Goal: Find specific page/section: Find specific page/section

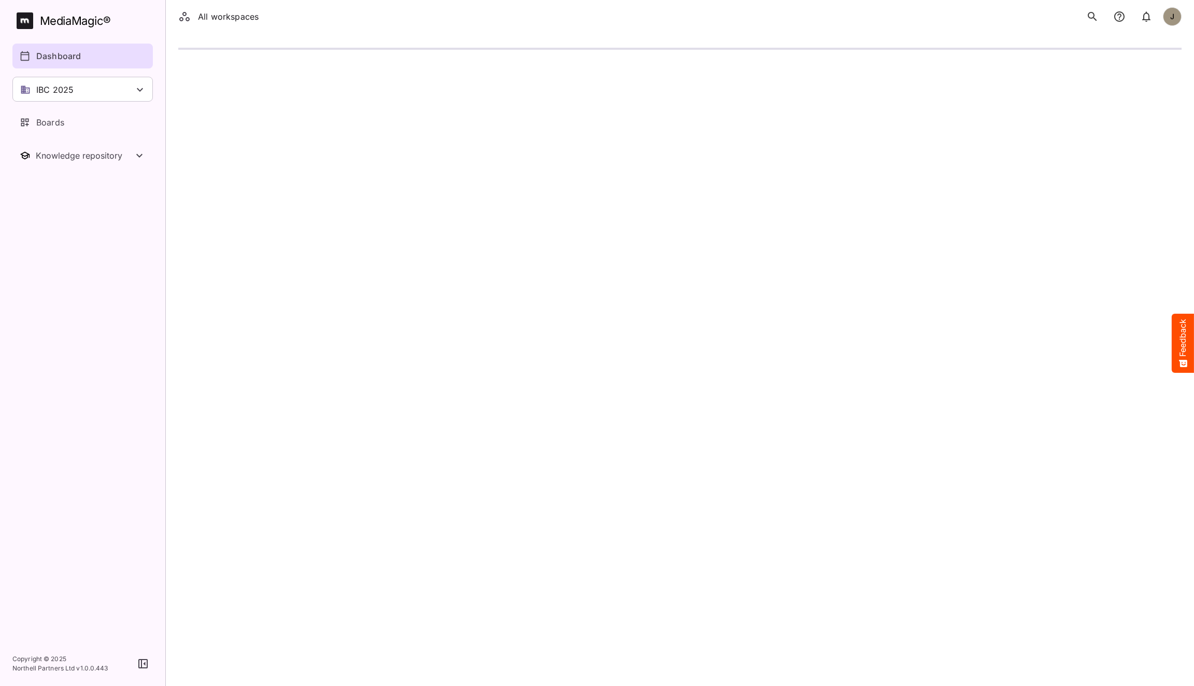
click at [698, 64] on html "All workspaces J MediaMagic ® Dashboard IBC 2025 Clearcast Dan Daria David Defa…" at bounding box center [597, 32] width 1194 height 64
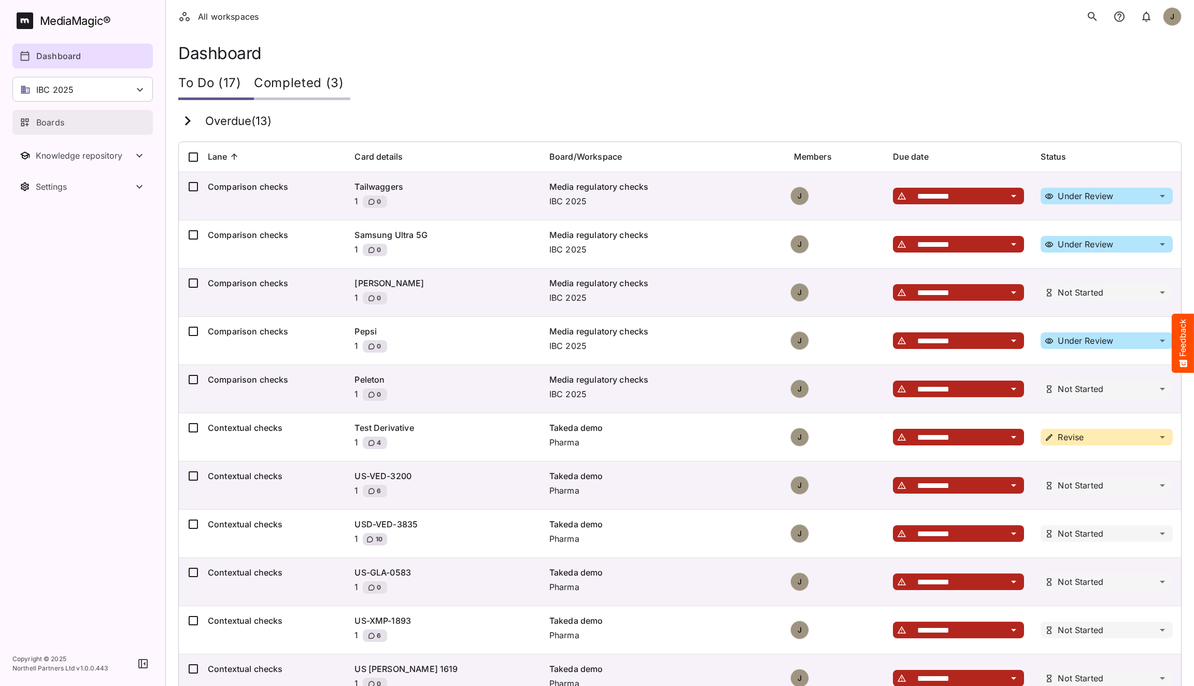
click at [90, 124] on div "Boards" at bounding box center [83, 122] width 127 height 12
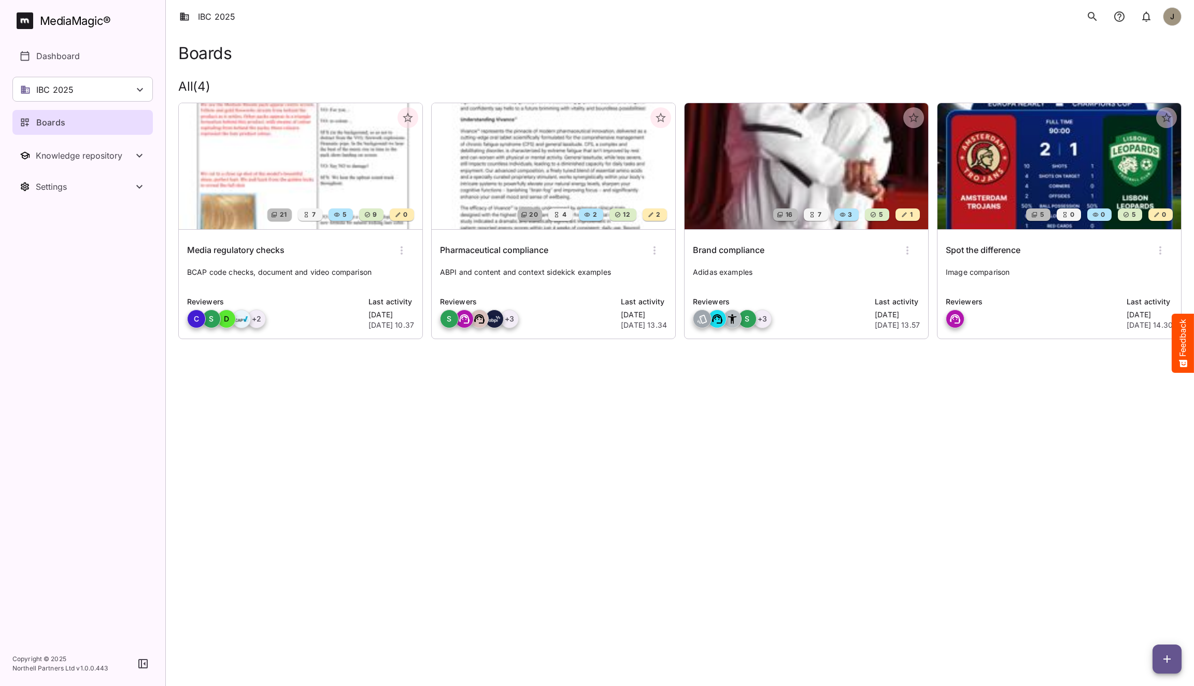
click at [670, 367] on html "IBC 2025 J MediaMagic ® Dashboard IBC 2025 Clearcast Dan Daria David Default E2…" at bounding box center [597, 183] width 1194 height 367
click at [669, 367] on html "IBC 2025 J MediaMagic ® Dashboard IBC 2025 Clearcast Dan Daria David Default E2…" at bounding box center [597, 183] width 1194 height 367
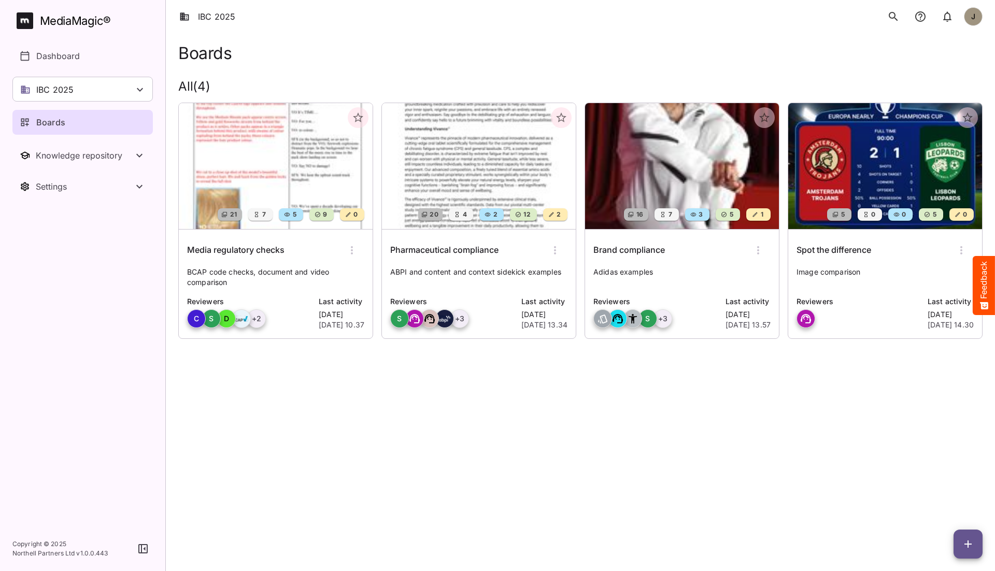
click at [549, 367] on html "IBC 2025 J MediaMagic ® Dashboard IBC 2025 Clearcast Dan Daria David Default E2…" at bounding box center [497, 183] width 995 height 367
click at [569, 367] on html "IBC 2025 J MediaMagic ® Dashboard IBC 2025 Clearcast Dan Daria David Default E2…" at bounding box center [497, 183] width 995 height 367
click at [403, 367] on html "IBC 2025 J MediaMagic ® Dashboard IBC 2025 Clearcast Dan Daria David Default E2…" at bounding box center [497, 183] width 995 height 367
click at [249, 248] on h6 "Media regulatory checks" at bounding box center [235, 250] width 97 height 13
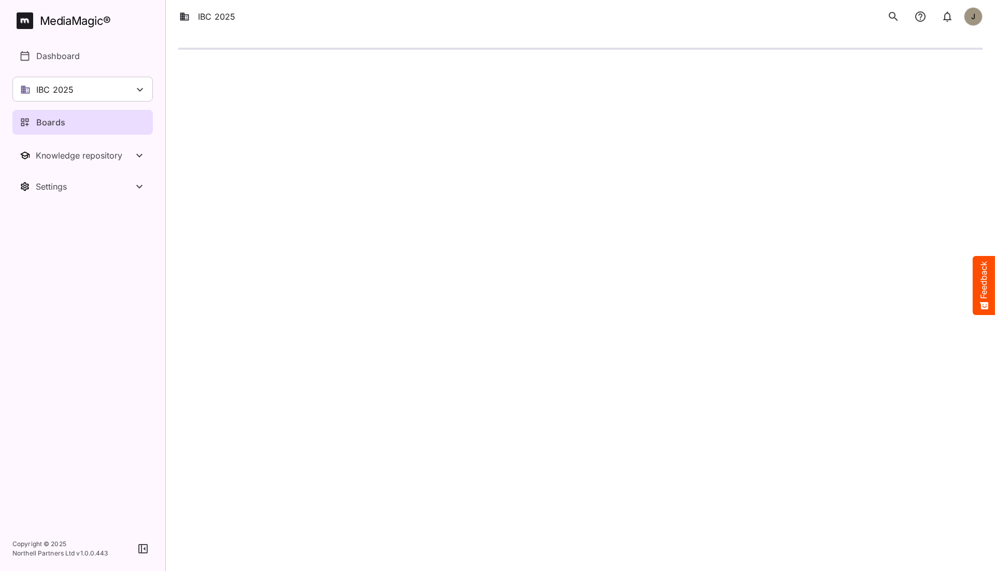
click at [72, 120] on div "Boards" at bounding box center [83, 122] width 127 height 12
click at [362, 76] on html "IBC 2025 J MediaMagic ® Dashboard IBC 2025 Clearcast Dan Daria David Default E2…" at bounding box center [497, 38] width 995 height 76
click at [68, 125] on div "Boards" at bounding box center [83, 122] width 127 height 12
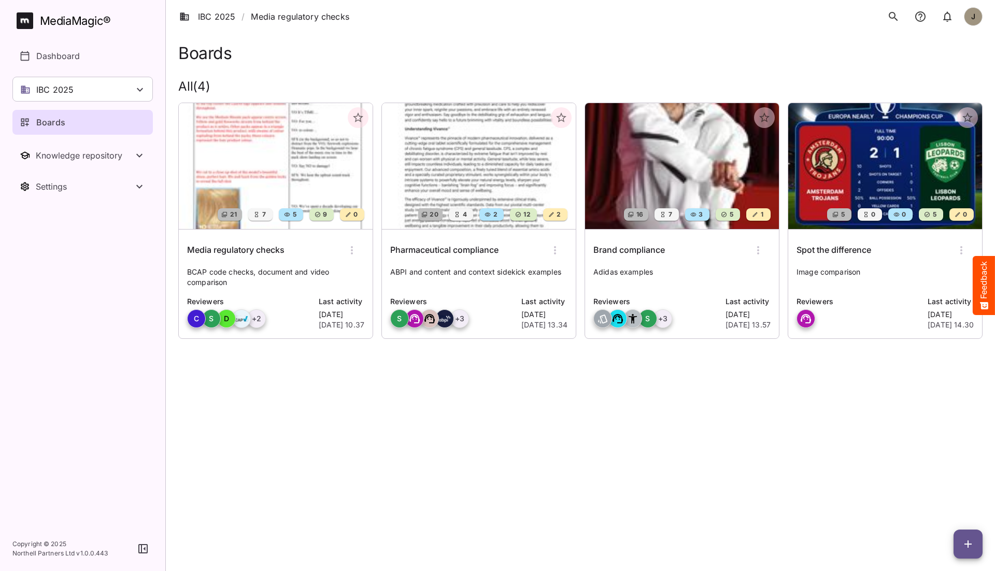
click at [433, 252] on h6 "Pharmaceutical compliance" at bounding box center [444, 250] width 108 height 13
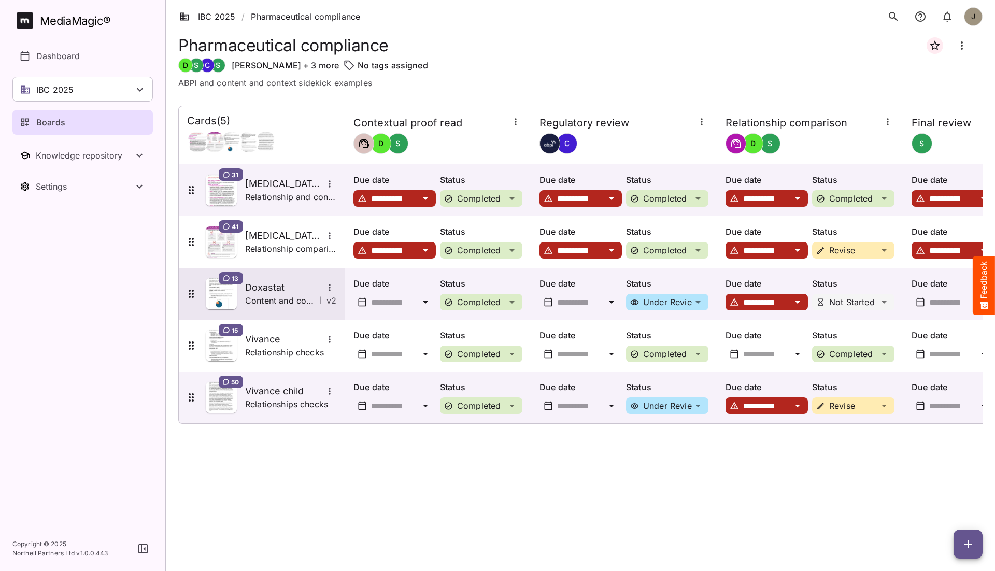
click at [289, 308] on div "13 Doxastat Content and context checks | v 2" at bounding box center [260, 293] width 151 height 31
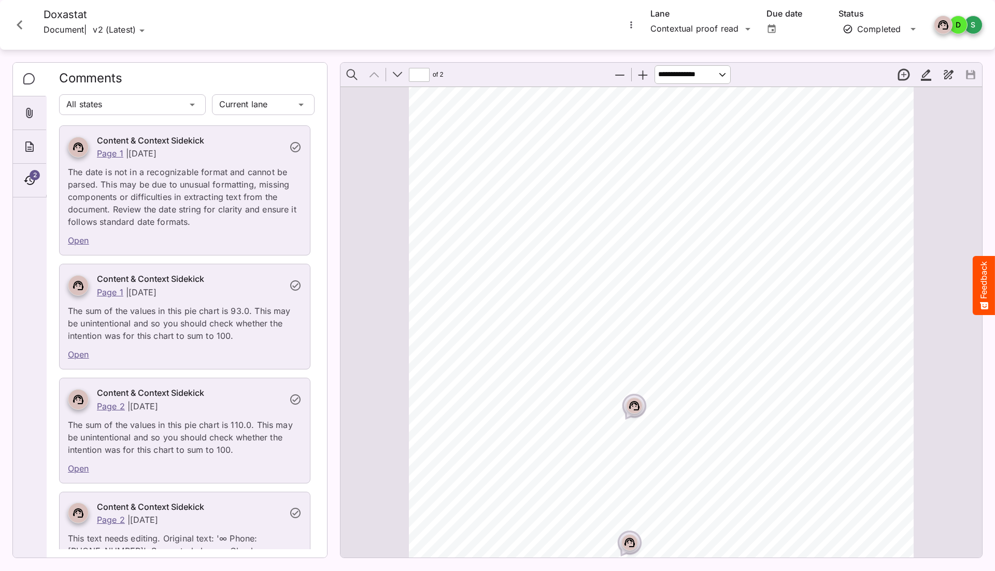
scroll to position [53, 0]
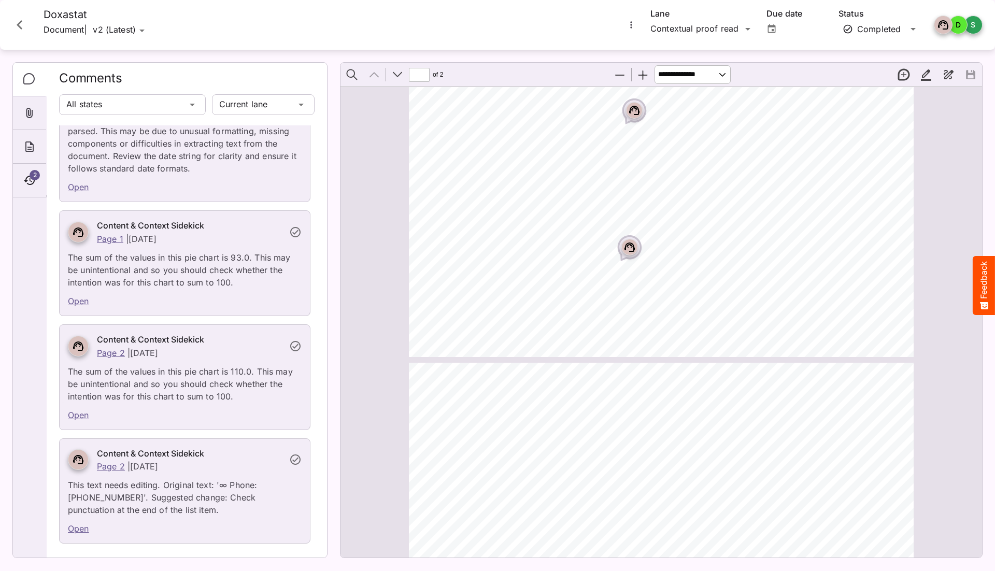
type input "*"
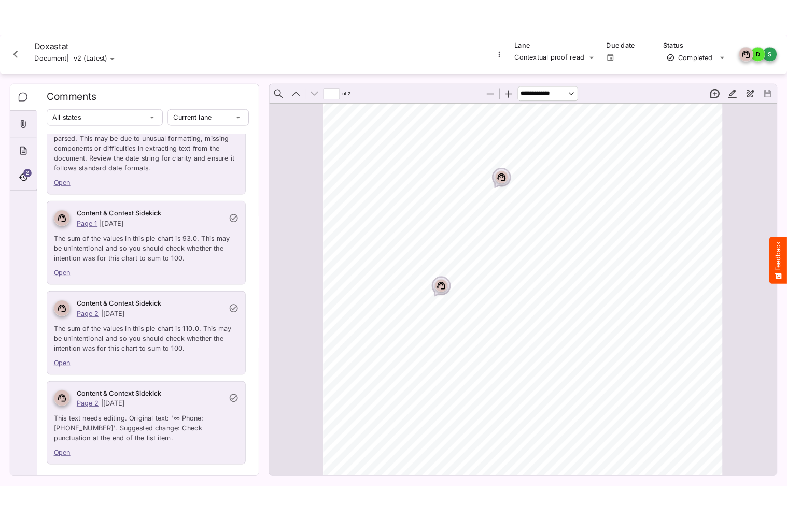
scroll to position [859, 0]
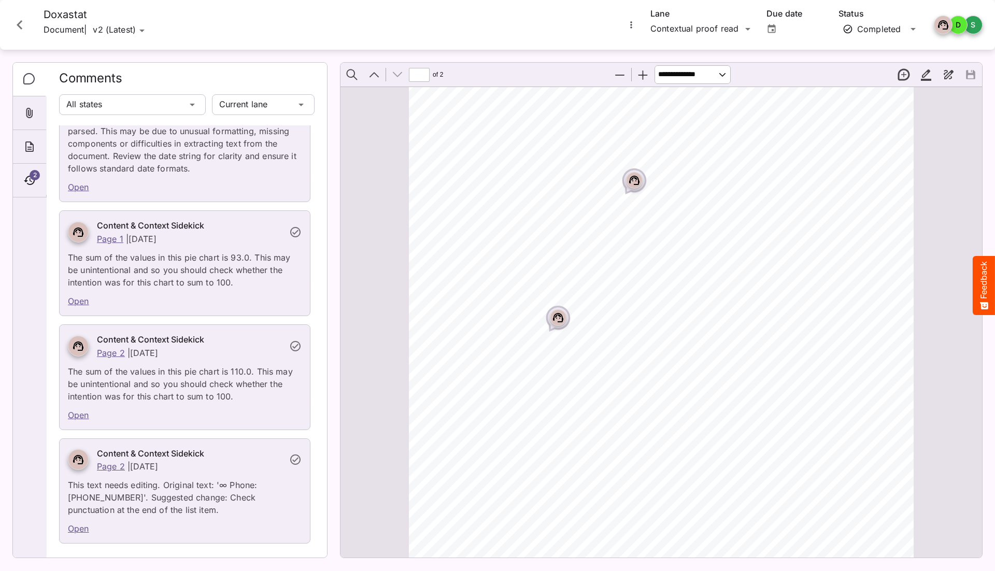
click at [559, 319] on rect "Page ⁨2⁩" at bounding box center [558, 317] width 12 height 12
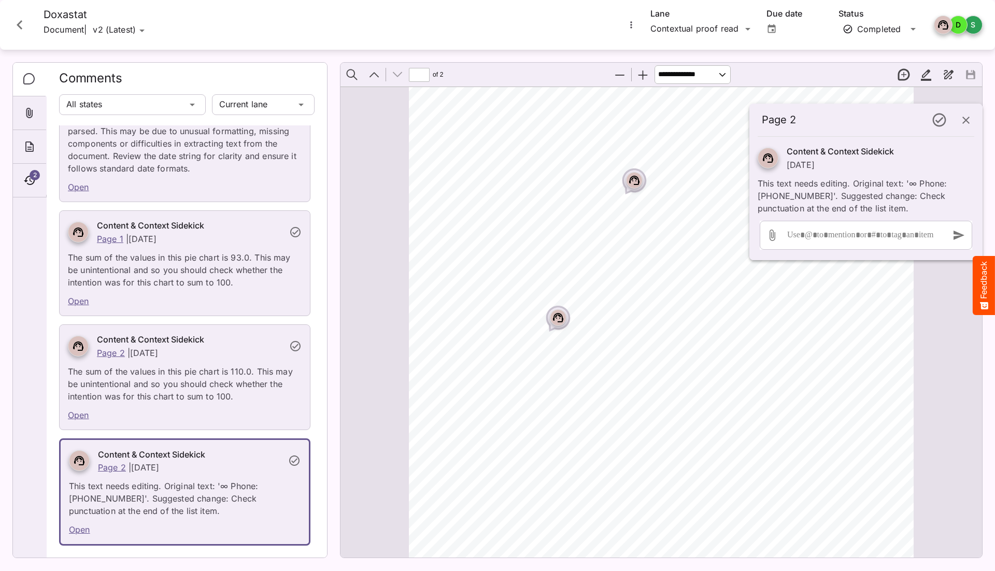
click at [603, 407] on div "Sales & Marketing Briefing Market Share Analysis (2024) The following chart ill…" at bounding box center [666, 317] width 514 height 726
click at [965, 119] on icon "button" at bounding box center [965, 120] width 7 height 7
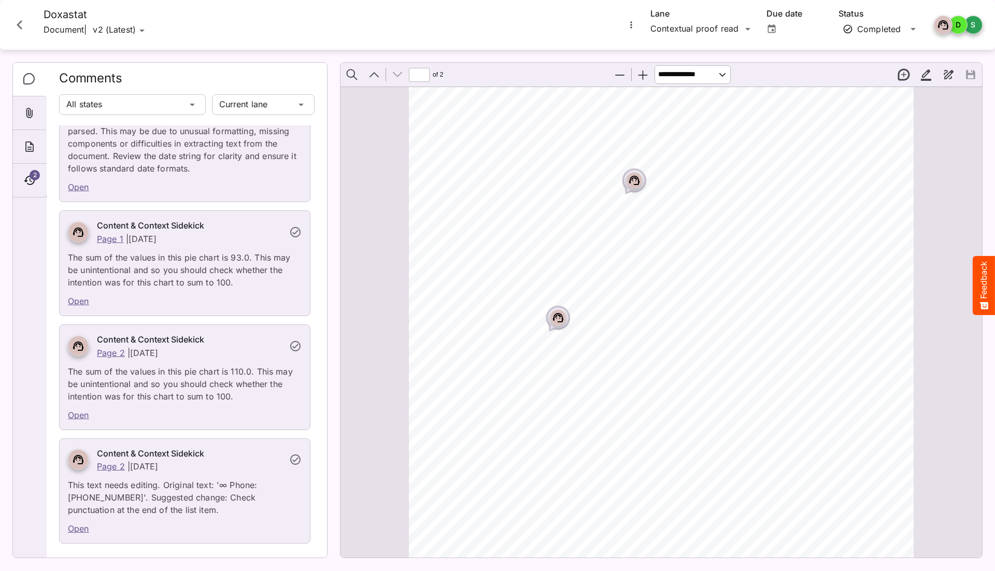
click at [26, 29] on icon "Close card" at bounding box center [19, 25] width 19 height 19
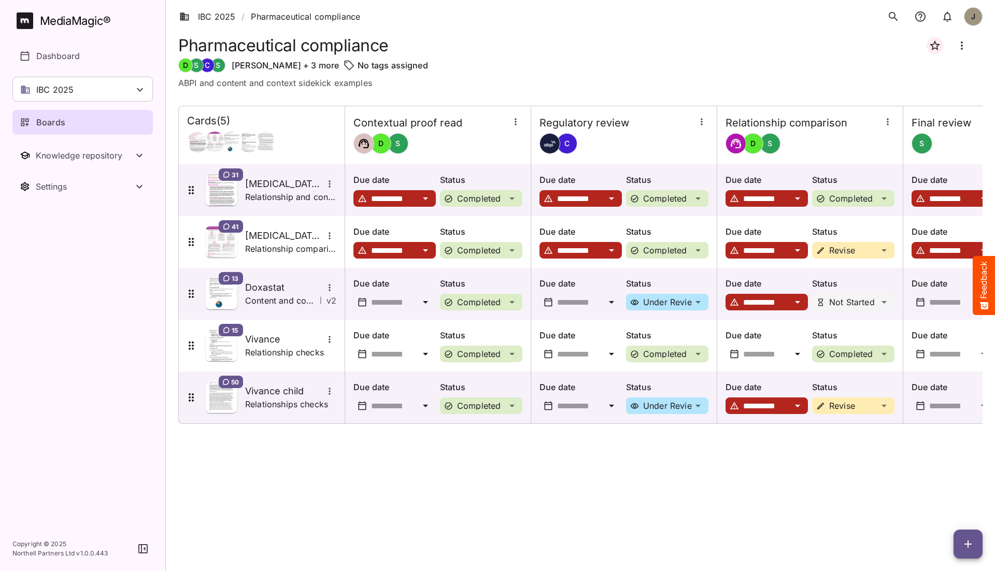
click at [705, 470] on div "**********" at bounding box center [580, 330] width 804 height 449
